Goal: Task Accomplishment & Management: Manage account settings

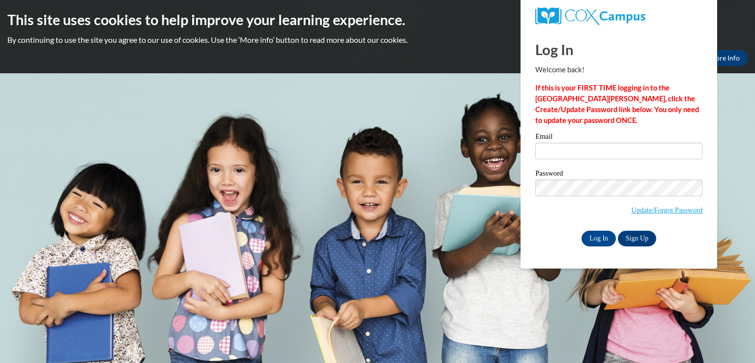
click at [586, 154] on input "Email" at bounding box center [618, 150] width 167 height 17
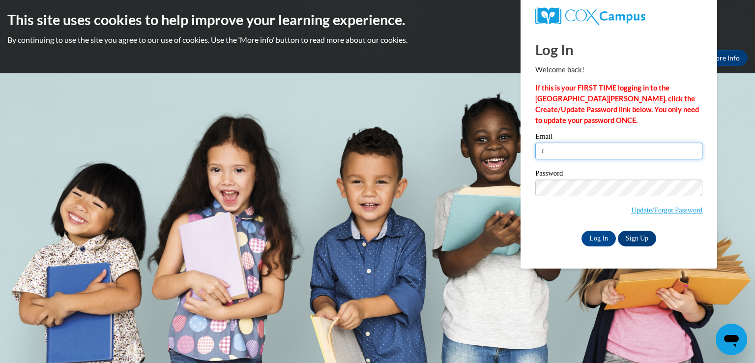
type input "r"
click at [623, 150] on input "r" at bounding box center [618, 150] width 167 height 17
type input "[PERSON_NAME][EMAIL_ADDRESS][DOMAIN_NAME]"
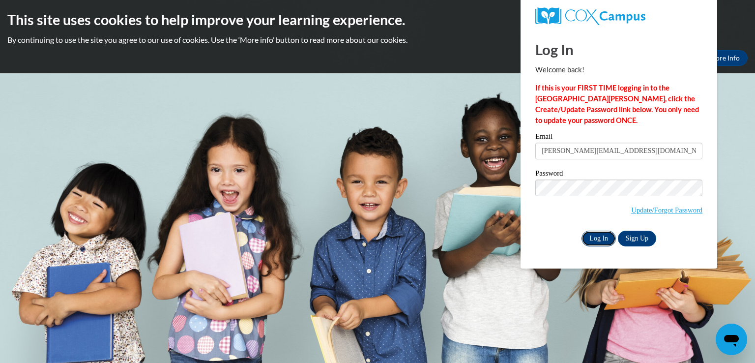
click at [597, 239] on input "Log In" at bounding box center [598, 238] width 34 height 16
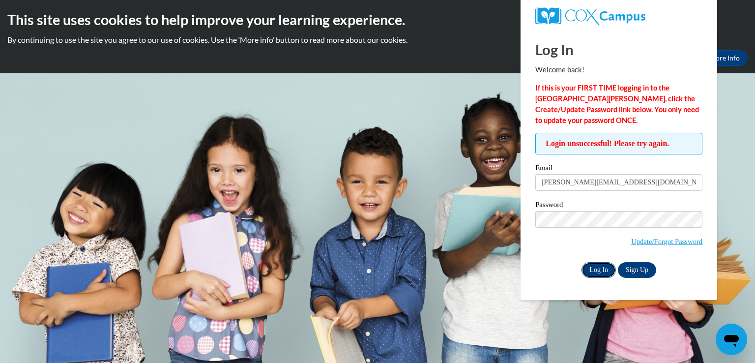
click at [593, 270] on input "Log In" at bounding box center [598, 270] width 34 height 16
